Goal: Task Accomplishment & Management: Manage account settings

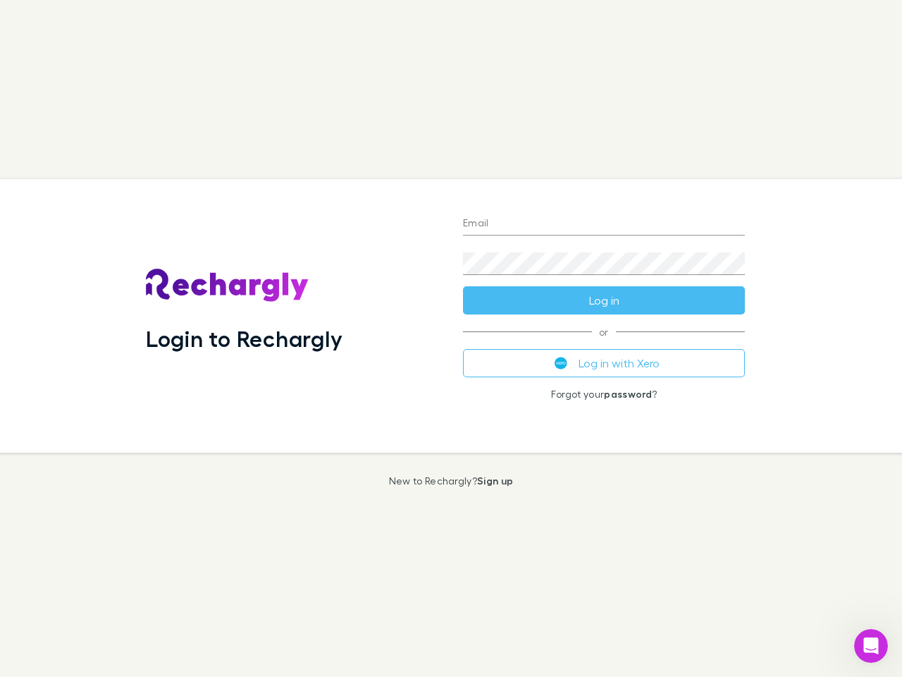
click at [451, 338] on div "Login to Rechargly" at bounding box center [293, 316] width 317 height 274
click at [604, 224] on input "Email" at bounding box center [604, 224] width 282 height 23
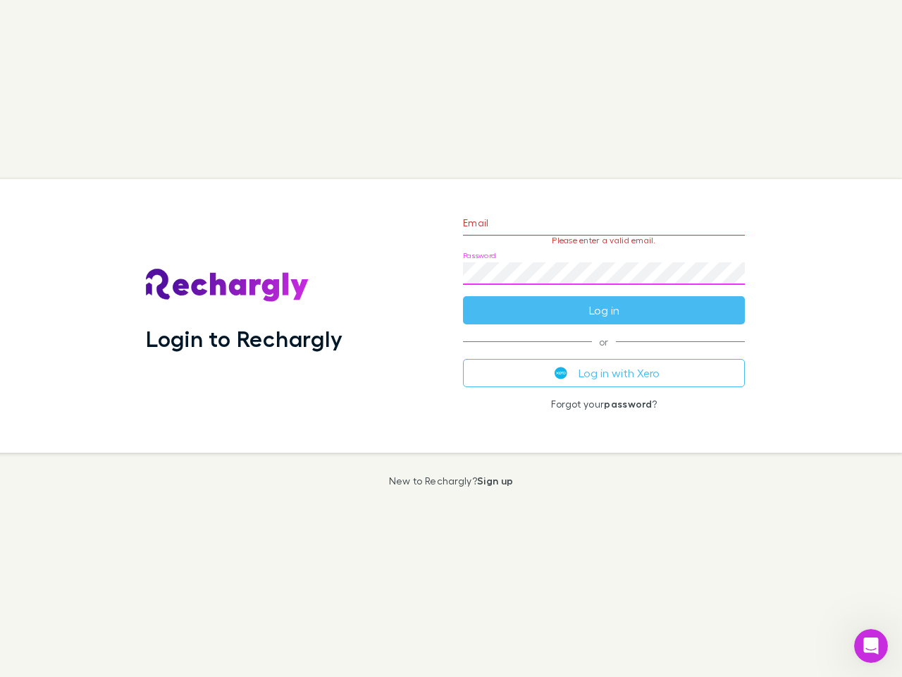
click at [604, 300] on form "Email Please enter a valid email. Password Log in" at bounding box center [604, 263] width 282 height 123
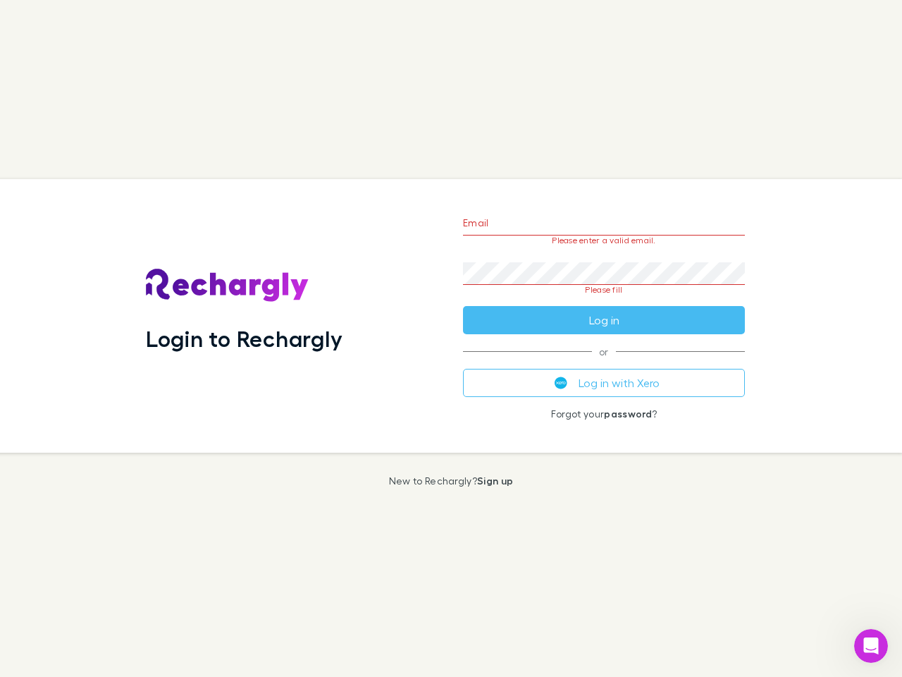
click at [604, 363] on div "Email Please enter a valid email. Password Please fill Log in or Log in with Xe…" at bounding box center [604, 316] width 305 height 274
click at [871, 646] on icon "Open Intercom Messenger" at bounding box center [871, 646] width 23 height 23
